Goal: Task Accomplishment & Management: Use online tool/utility

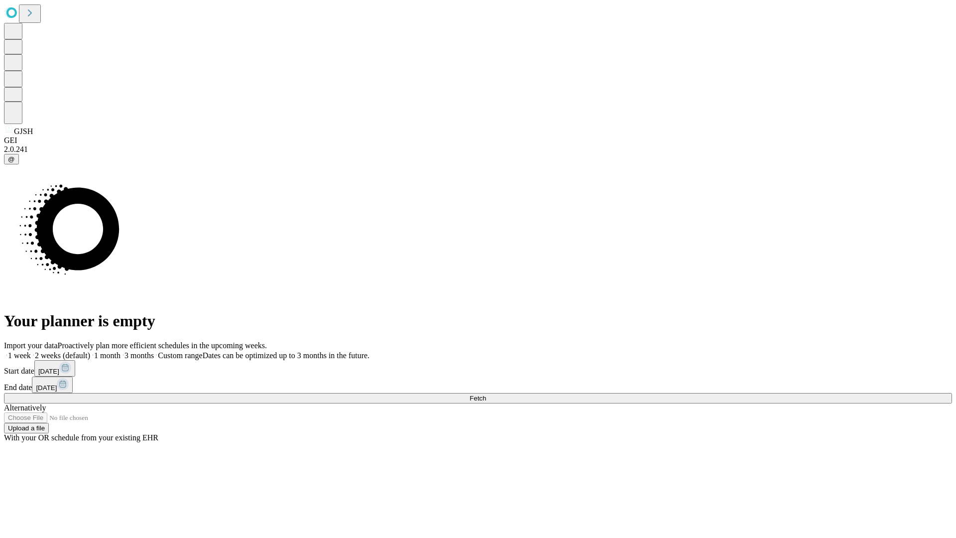
click at [486, 394] on span "Fetch" at bounding box center [477, 397] width 16 height 7
